Goal: Task Accomplishment & Management: Complete application form

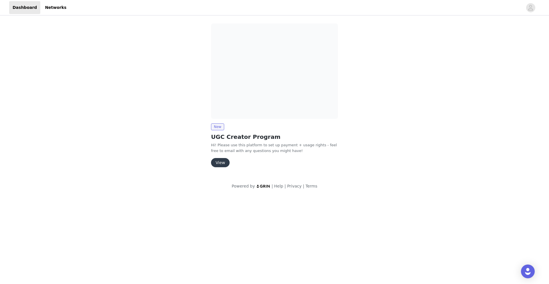
click at [220, 161] on button "View" at bounding box center [220, 162] width 19 height 9
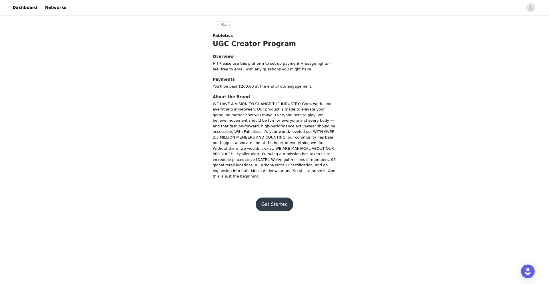
click at [275, 202] on button "Get Started" at bounding box center [275, 204] width 38 height 14
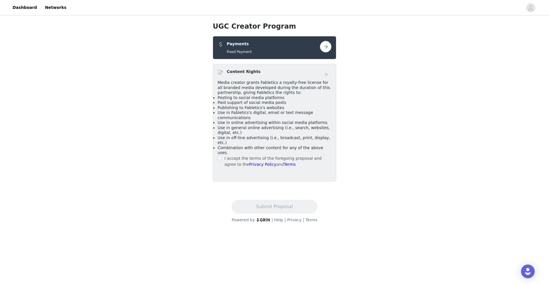
click at [220, 155] on label at bounding box center [220, 158] width 5 height 6
click at [324, 45] on button "button" at bounding box center [325, 46] width 11 height 11
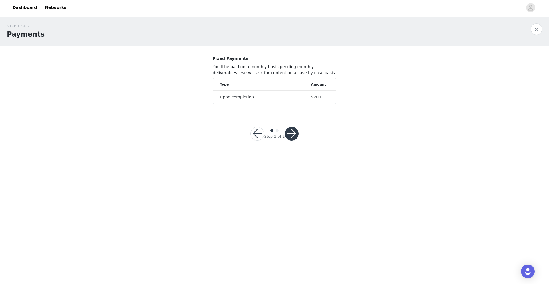
click at [292, 134] on button "button" at bounding box center [292, 134] width 14 height 14
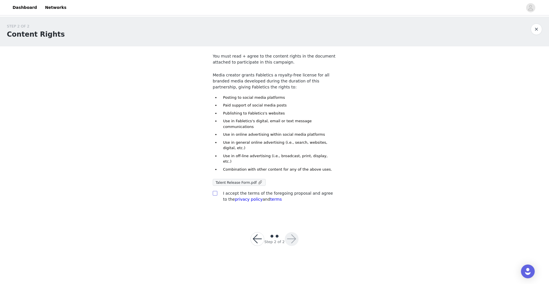
click at [216, 191] on input "checkbox" at bounding box center [215, 193] width 4 height 4
checkbox input "true"
click at [295, 232] on button "button" at bounding box center [292, 239] width 14 height 14
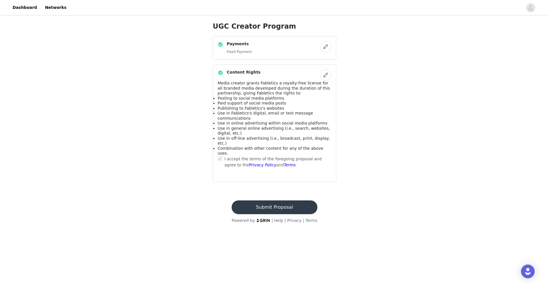
click at [271, 200] on button "Submit Proposal" at bounding box center [274, 207] width 85 height 14
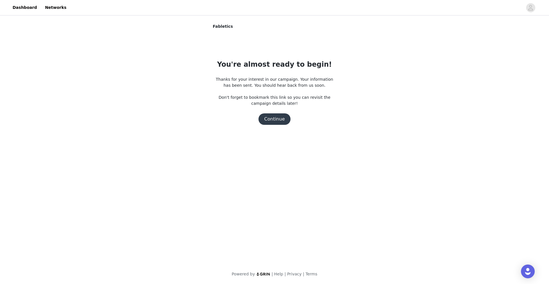
click at [275, 117] on button "Continue" at bounding box center [274, 118] width 32 height 11
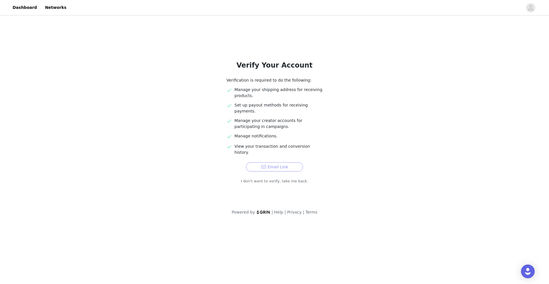
click at [286, 162] on button "Email Link" at bounding box center [274, 166] width 57 height 9
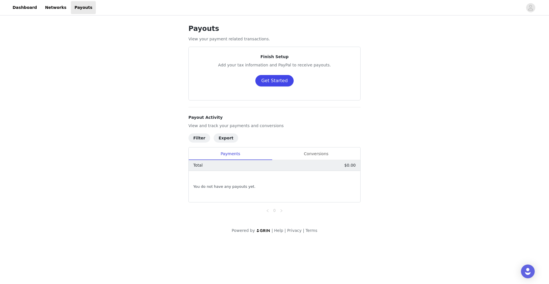
click at [287, 79] on button "Get Started" at bounding box center [274, 80] width 39 height 11
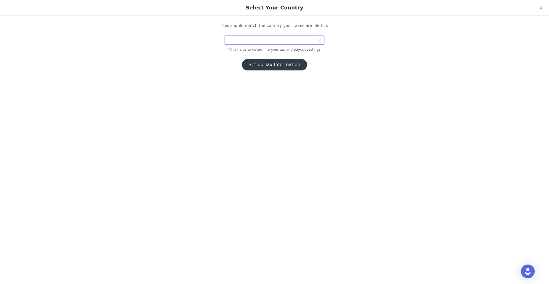
click at [289, 39] on div at bounding box center [273, 40] width 90 height 9
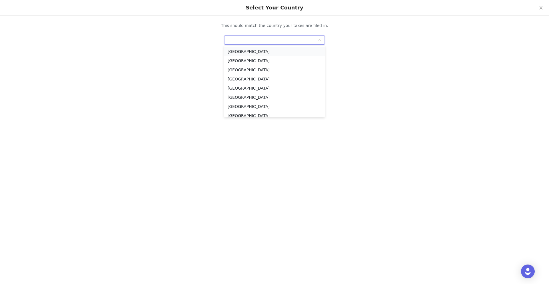
click at [279, 51] on li "[GEOGRAPHIC_DATA]" at bounding box center [274, 51] width 101 height 9
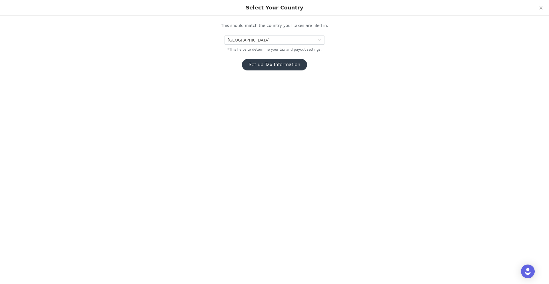
click at [281, 65] on button "Set up Tax Information" at bounding box center [274, 64] width 65 height 11
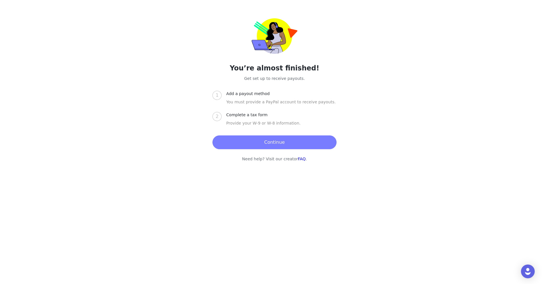
click at [264, 142] on button "Continue" at bounding box center [274, 142] width 124 height 14
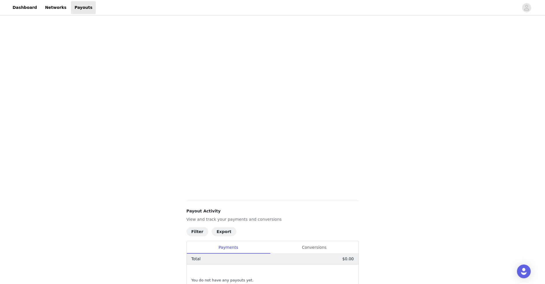
scroll to position [73, 0]
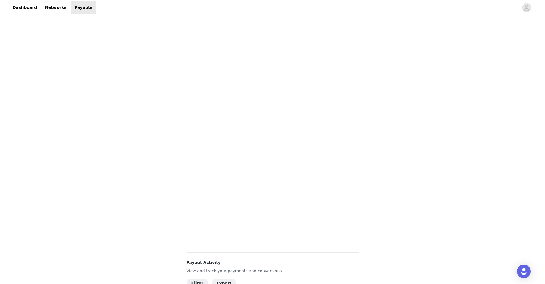
click at [392, 172] on div "Payouts View your payment related transactions. Payout Activity View and track …" at bounding box center [272, 164] width 545 height 441
click at [411, 178] on div "Payouts View your payment related transactions. Payout Activity View and track …" at bounding box center [272, 186] width 545 height 537
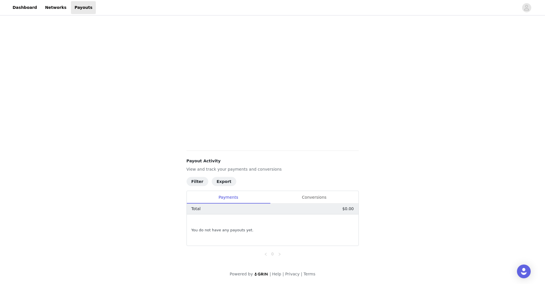
scroll to position [59, 0]
